Goal: Navigation & Orientation: Find specific page/section

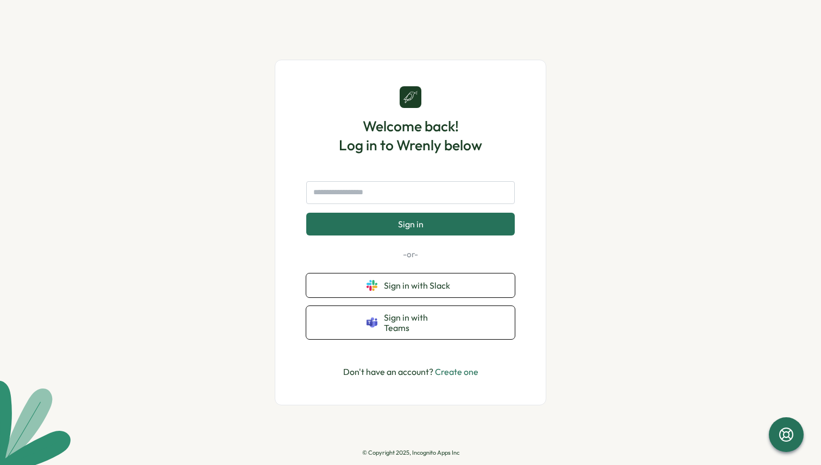
click at [399, 290] on span "Sign in with Slack" at bounding box center [419, 286] width 71 height 10
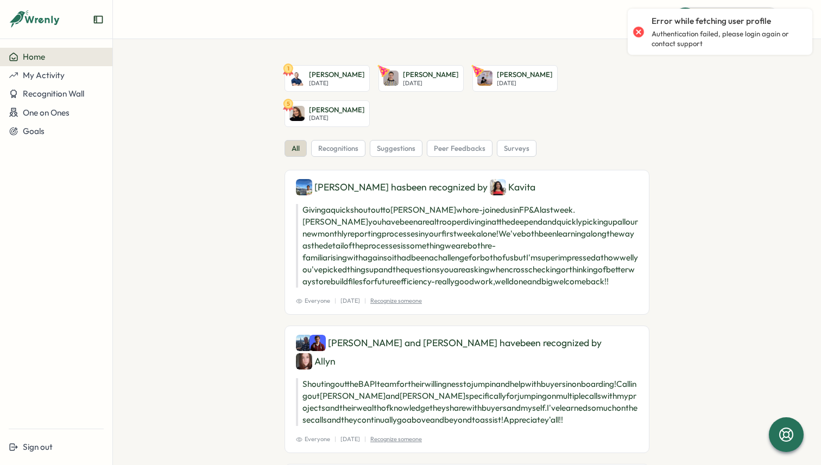
click at [635, 35] on div at bounding box center [638, 31] width 15 height 15
click at [642, 29] on div at bounding box center [638, 31] width 15 height 15
click at [561, 39] on header "Quick Actions" at bounding box center [467, 19] width 708 height 39
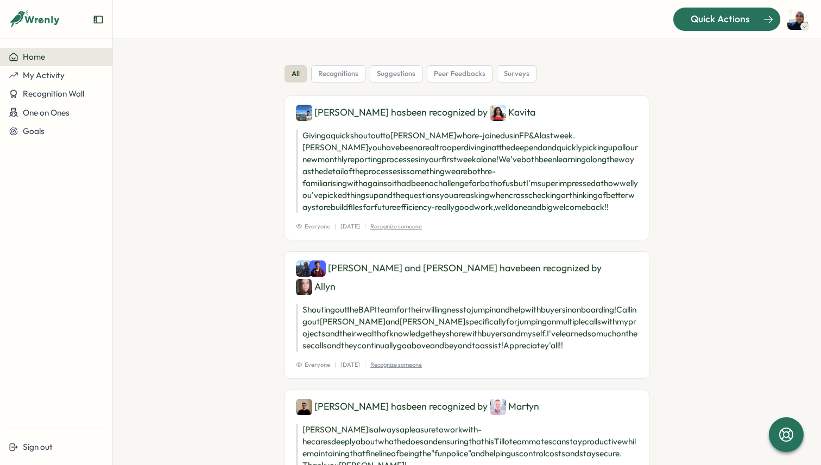
click at [718, 20] on span "Quick Actions" at bounding box center [720, 19] width 59 height 14
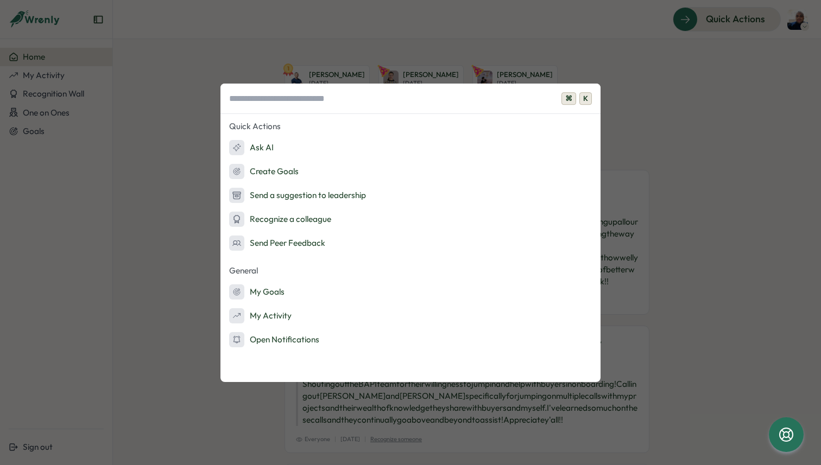
click at [672, 119] on div "⌘ K Quick Actions Ask AI Create Goals Send a suggestion to leadership Recognize…" at bounding box center [410, 232] width 821 height 465
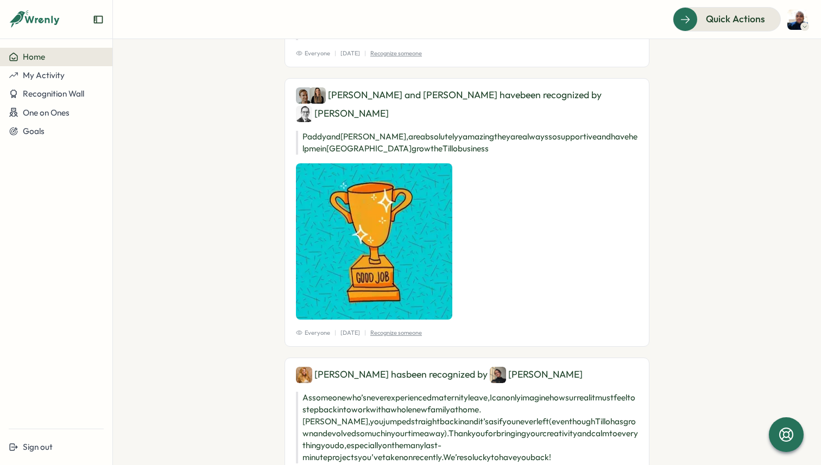
scroll to position [1320, 0]
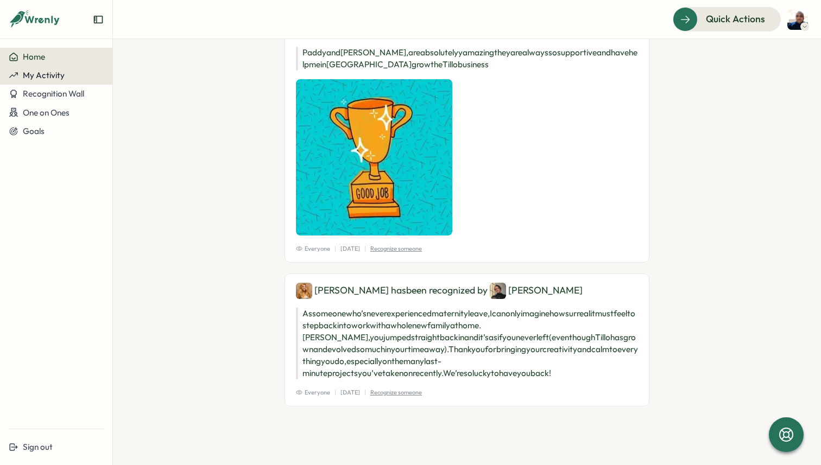
click at [29, 84] on button "My Activity" at bounding box center [56, 75] width 112 height 18
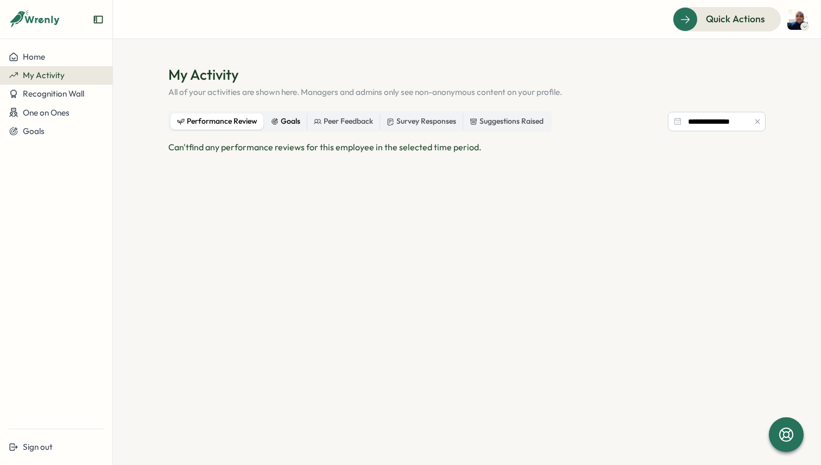
click at [283, 119] on div "Goals" at bounding box center [285, 122] width 29 height 12
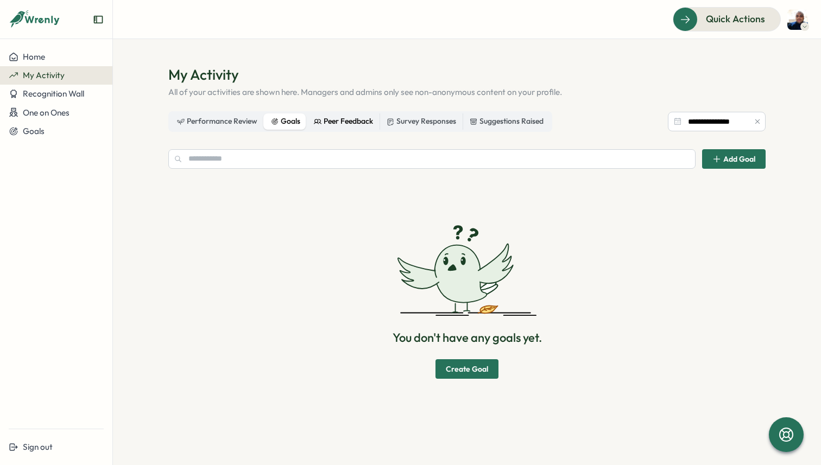
click at [334, 119] on div "Peer Feedback" at bounding box center [343, 122] width 59 height 12
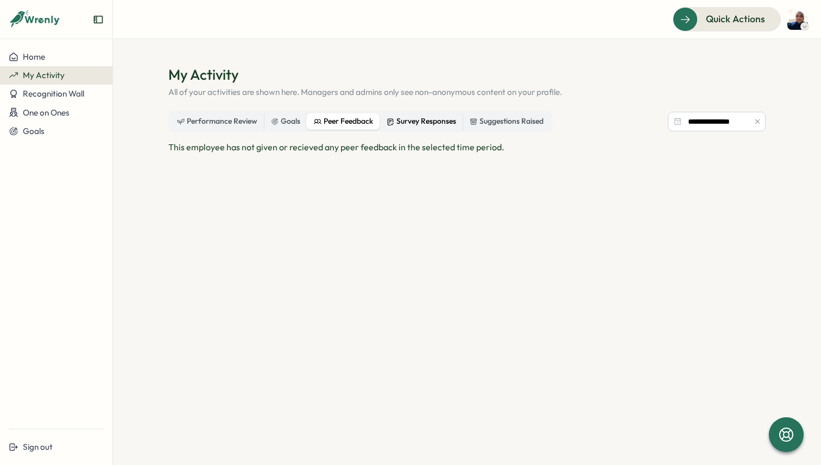
click at [404, 119] on div "Survey Responses" at bounding box center [421, 122] width 69 height 12
click at [73, 89] on span "Recognition Wall" at bounding box center [53, 94] width 61 height 10
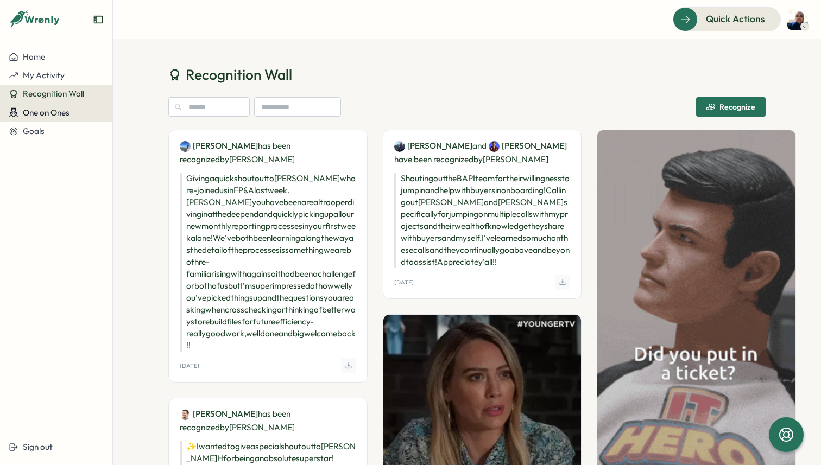
click at [62, 115] on span "One on Ones" at bounding box center [46, 113] width 47 height 10
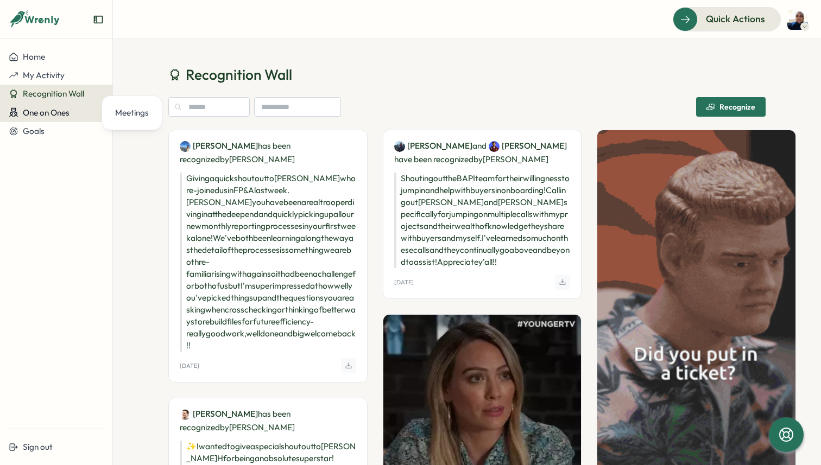
click at [54, 116] on span "One on Ones" at bounding box center [46, 113] width 47 height 10
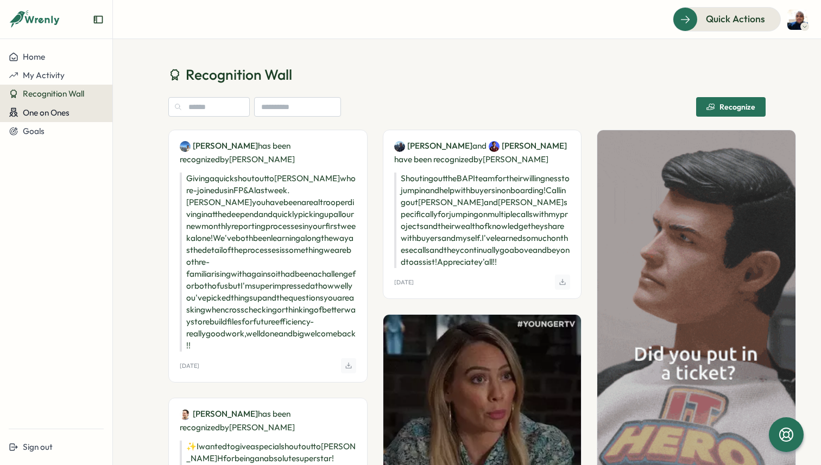
click at [54, 116] on span "One on Ones" at bounding box center [46, 113] width 47 height 10
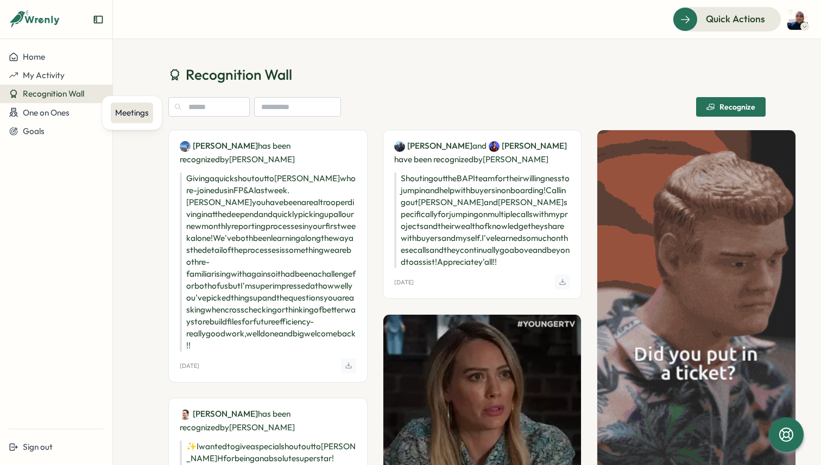
click at [131, 116] on div "Meetings" at bounding box center [132, 113] width 34 height 12
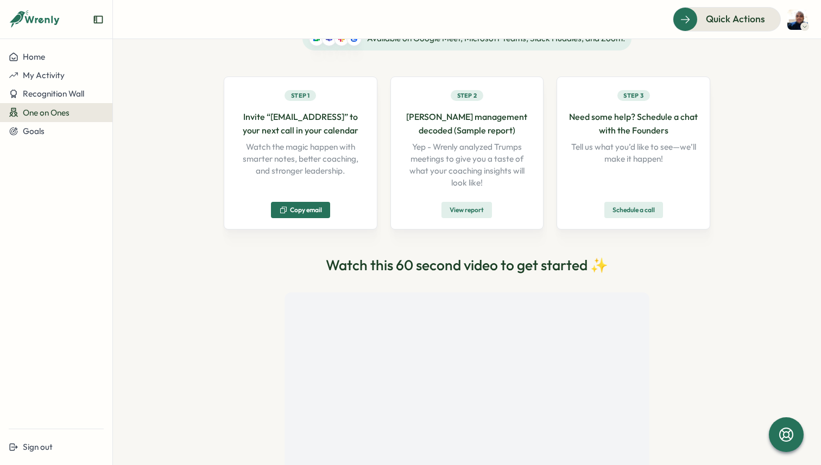
scroll to position [147, 0]
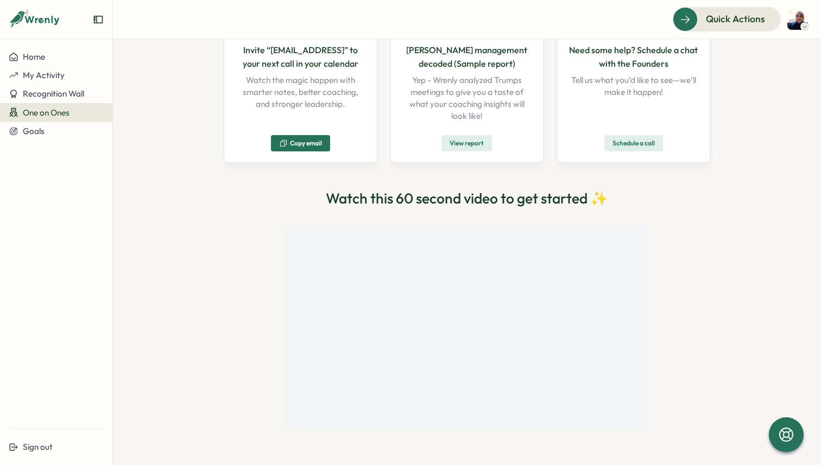
click at [793, 23] on img at bounding box center [797, 19] width 21 height 21
click at [750, 16] on div "Quick Actions" at bounding box center [720, 19] width 98 height 14
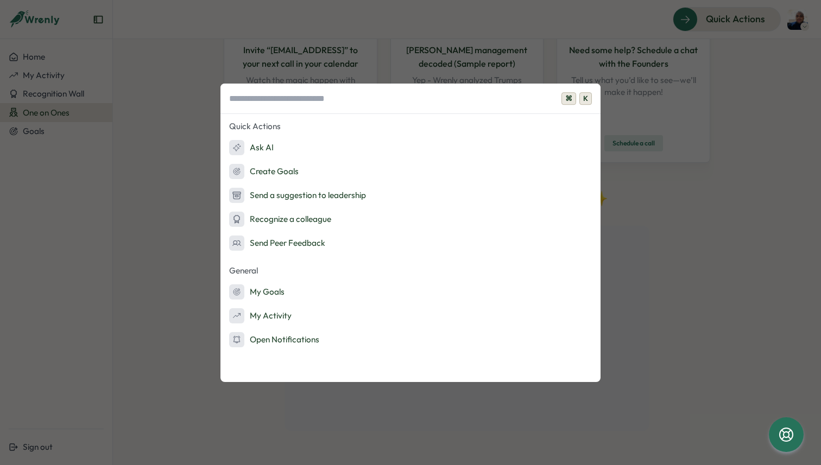
click at [140, 197] on div "⌘ K Quick Actions Ask AI Create Goals Send a suggestion to leadership Recognize…" at bounding box center [410, 232] width 821 height 465
